Goal: Leave review/rating: Leave review/rating

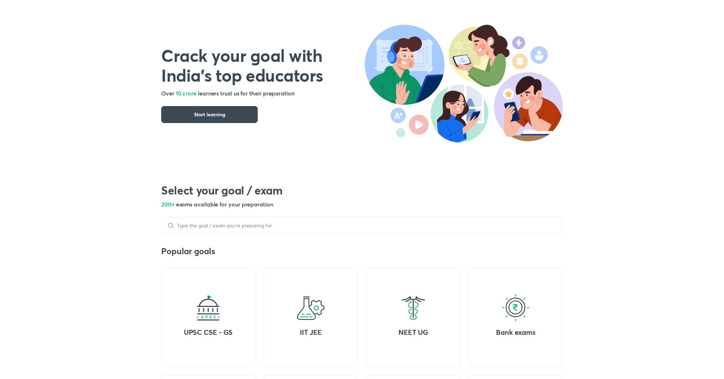
scroll to position [39, 0]
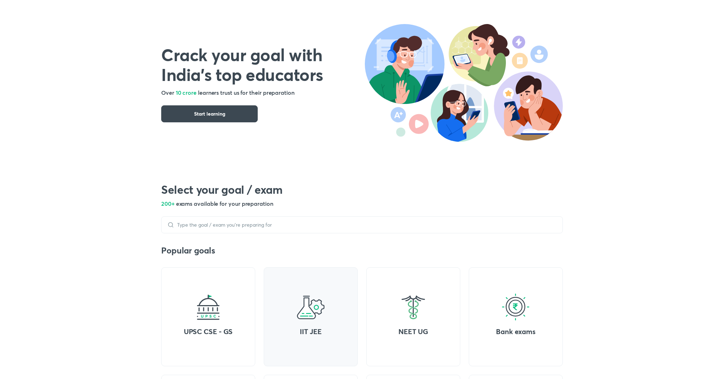
click at [303, 314] on img at bounding box center [310, 307] width 28 height 28
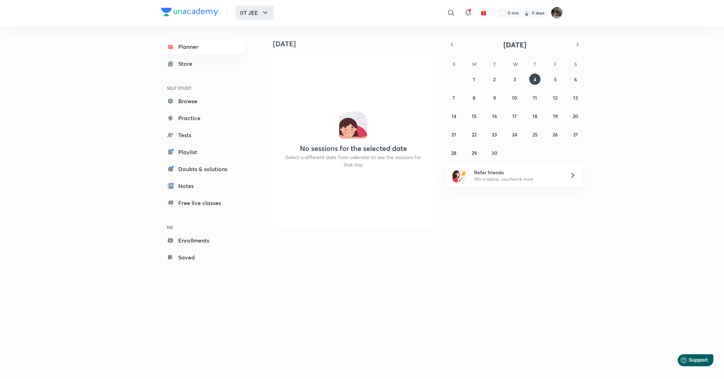
click at [250, 11] on button "IIT JEE" at bounding box center [255, 13] width 38 height 14
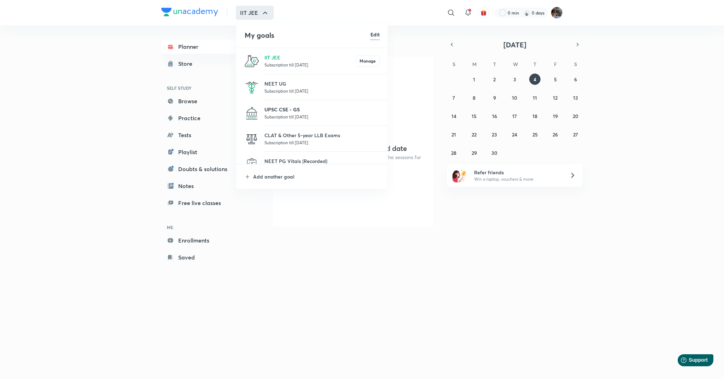
click at [271, 110] on p "UPSC CSE - GS" at bounding box center [321, 109] width 115 height 7
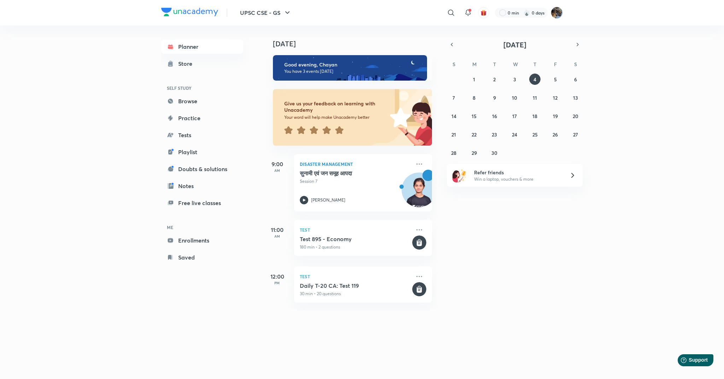
click at [339, 131] on icon at bounding box center [339, 130] width 8 height 8
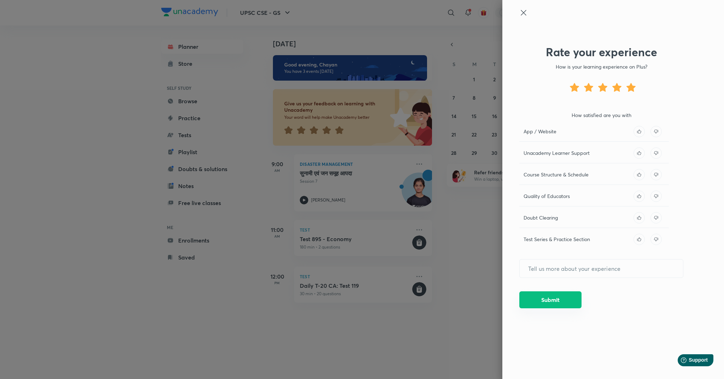
click at [552, 298] on button "Submit" at bounding box center [550, 299] width 62 height 17
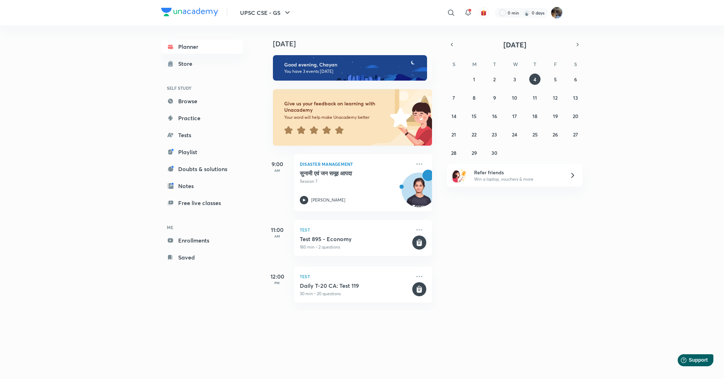
click at [341, 133] on icon at bounding box center [339, 130] width 8 height 8
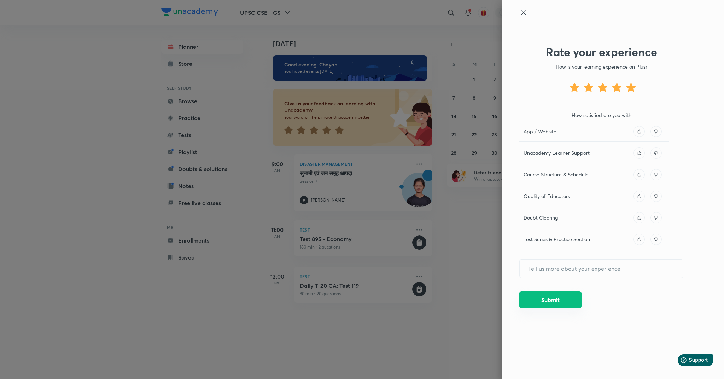
click at [553, 302] on button "Submit" at bounding box center [550, 299] width 62 height 17
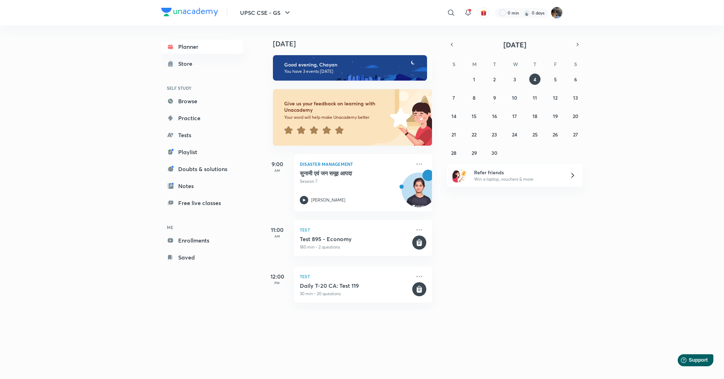
click at [339, 131] on icon at bounding box center [339, 130] width 8 height 8
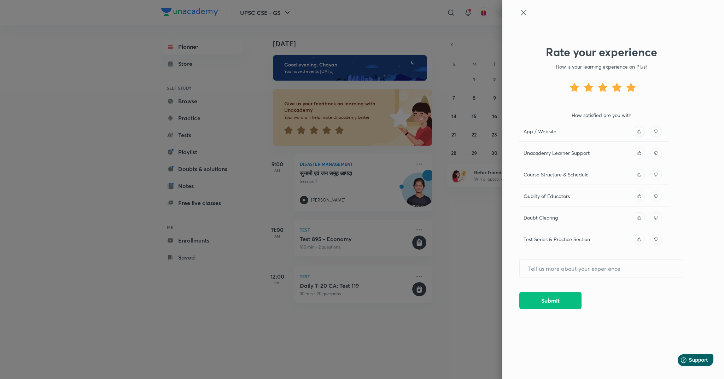
click at [641, 131] on icon at bounding box center [639, 131] width 4 height 4
click at [640, 150] on icon at bounding box center [638, 152] width 11 height 11
click at [639, 172] on icon at bounding box center [639, 174] width 4 height 4
click at [639, 199] on icon at bounding box center [638, 195] width 11 height 11
click at [639, 219] on icon at bounding box center [638, 217] width 11 height 11
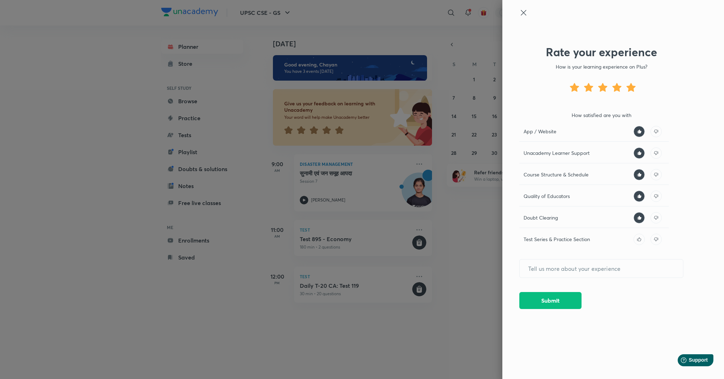
click at [639, 238] on icon at bounding box center [638, 239] width 11 height 11
click at [562, 303] on button "Submit" at bounding box center [550, 299] width 62 height 17
